Goal: Task Accomplishment & Management: Use online tool/utility

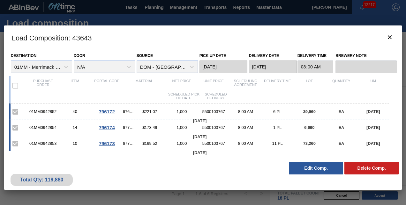
scroll to position [278, 0]
click at [338, 40] on h3 "Load Composition : 43643" at bounding box center [203, 38] width 398 height 24
drag, startPoint x: 282, startPoint y: 160, endPoint x: 337, endPoint y: 19, distance: 152.2
click at [337, 19] on div at bounding box center [203, 102] width 406 height 205
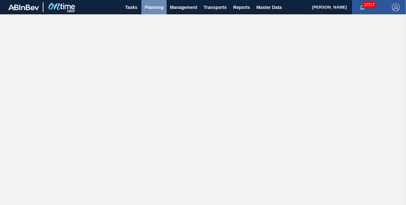
click at [149, 10] on span "Planning" at bounding box center [153, 8] width 19 height 8
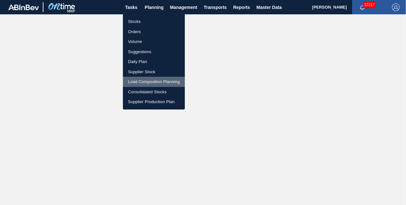
click at [143, 82] on li "Load Composition Planning" at bounding box center [154, 82] width 62 height 10
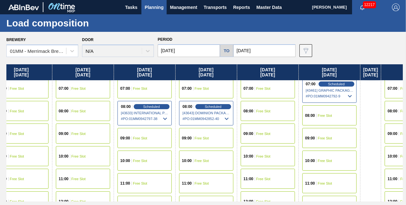
scroll to position [3, 618]
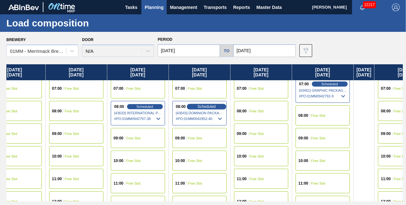
click at [215, 105] on span "Scheduled" at bounding box center [206, 107] width 18 height 4
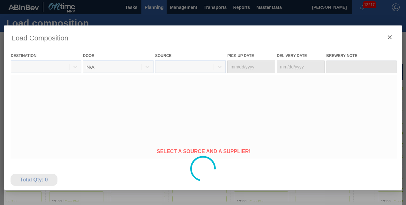
type Date "10/13/2025"
type Date "10/15/2025"
